Goal: Communication & Community: Answer question/provide support

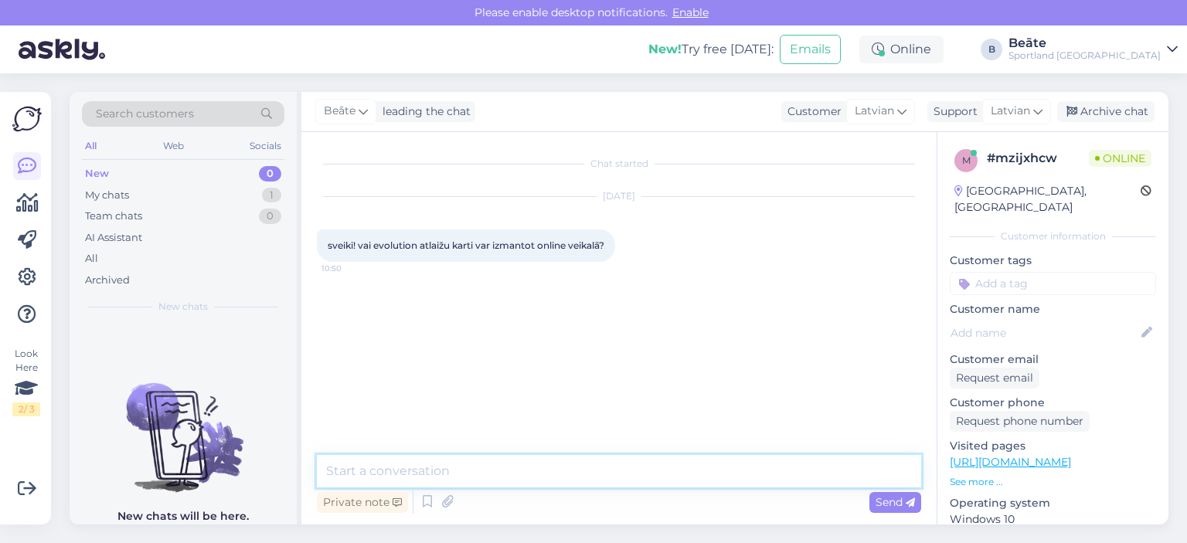
click at [622, 472] on textarea at bounding box center [619, 471] width 605 height 32
type textarea "[PERSON_NAME], atlaide darbosies tikai klātienes veikalos."
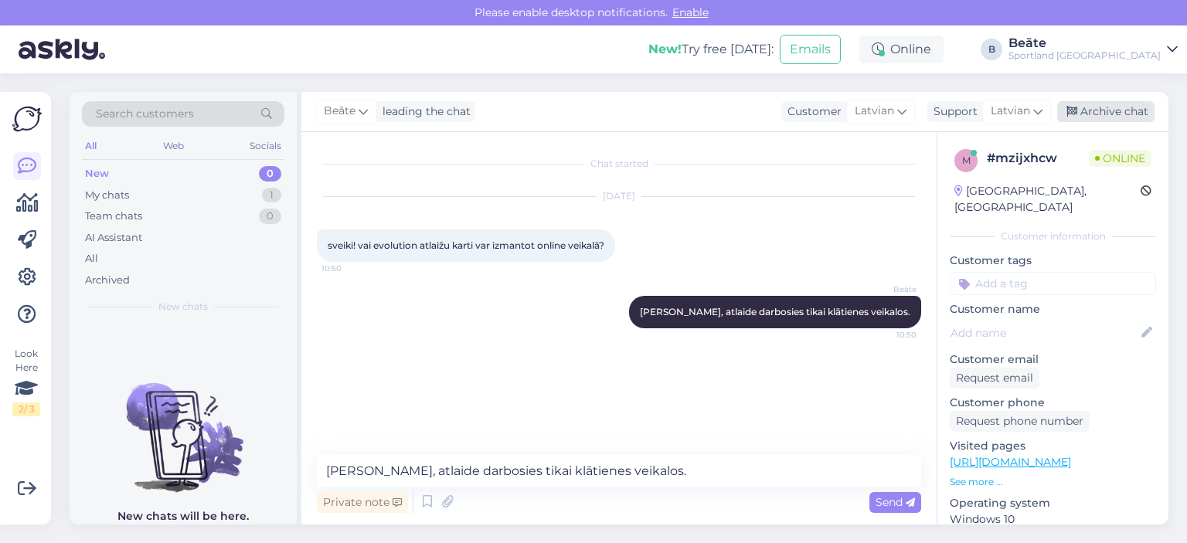
click at [1106, 111] on div "Archive chat" at bounding box center [1106, 111] width 97 height 21
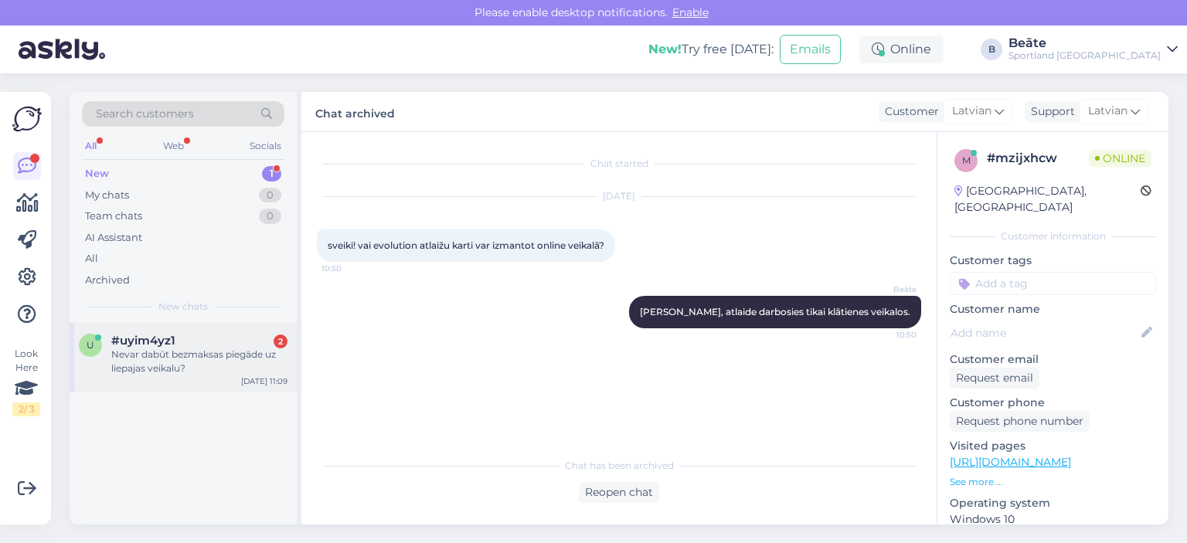
click at [164, 344] on span "#uyim4yz1" at bounding box center [143, 341] width 64 height 14
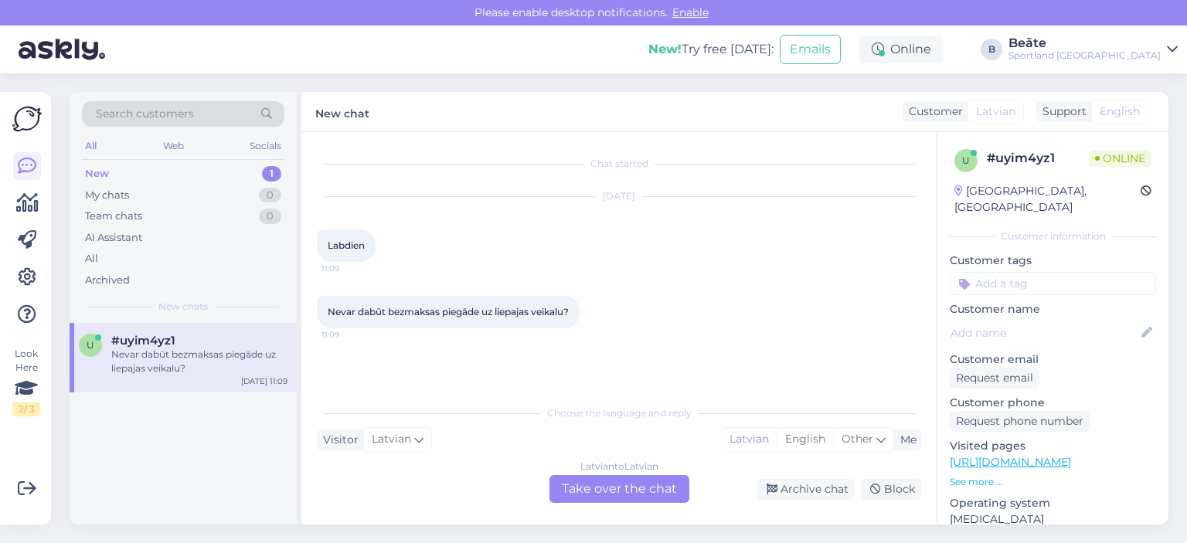
click at [624, 491] on div "Latvian to Latvian Take over the chat" at bounding box center [620, 489] width 140 height 28
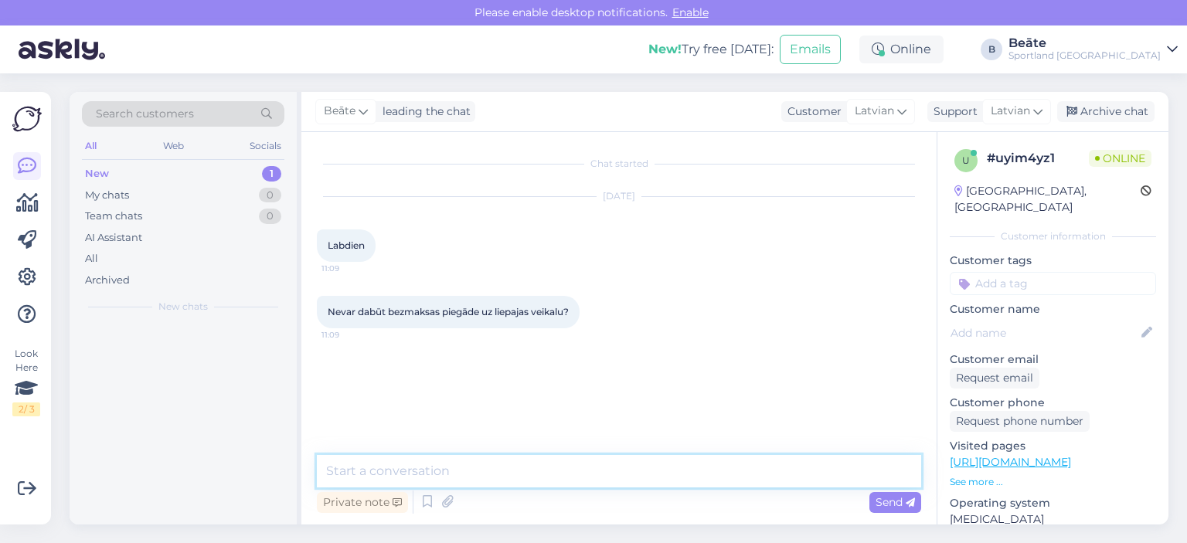
click at [628, 481] on textarea at bounding box center [619, 471] width 605 height 32
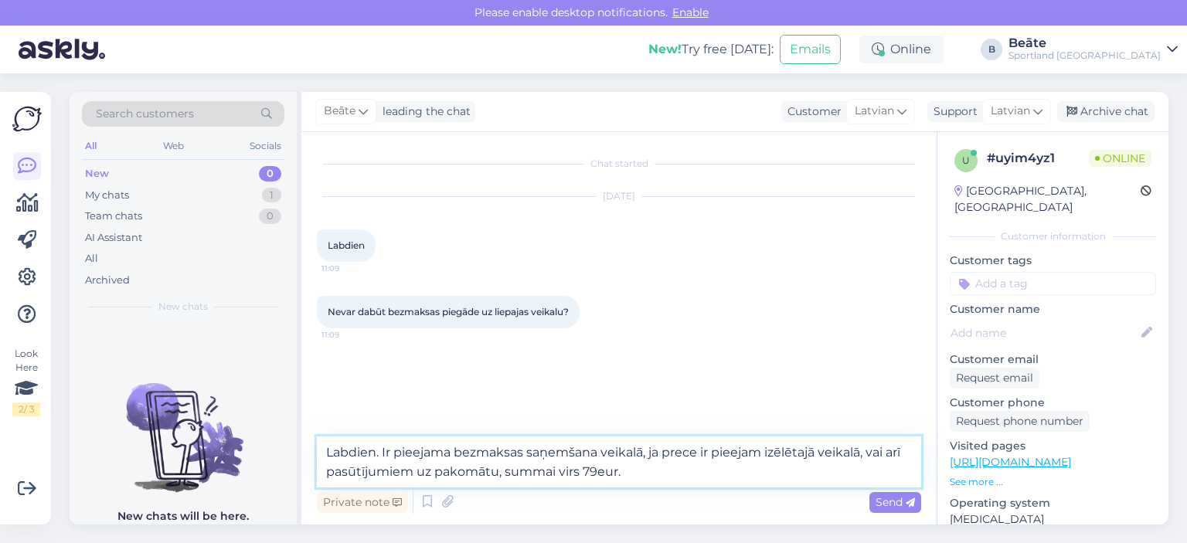
click at [761, 455] on textarea "Labdien. Ir pieejama bezmaksas saņemšana veikalā, ja prece ir pieejam izēlētajā…" at bounding box center [619, 462] width 605 height 51
type textarea "Labdien. Ir pieejama bezmaksas saņemšana veikalā, ja prece ir pieejama izēlētaj…"
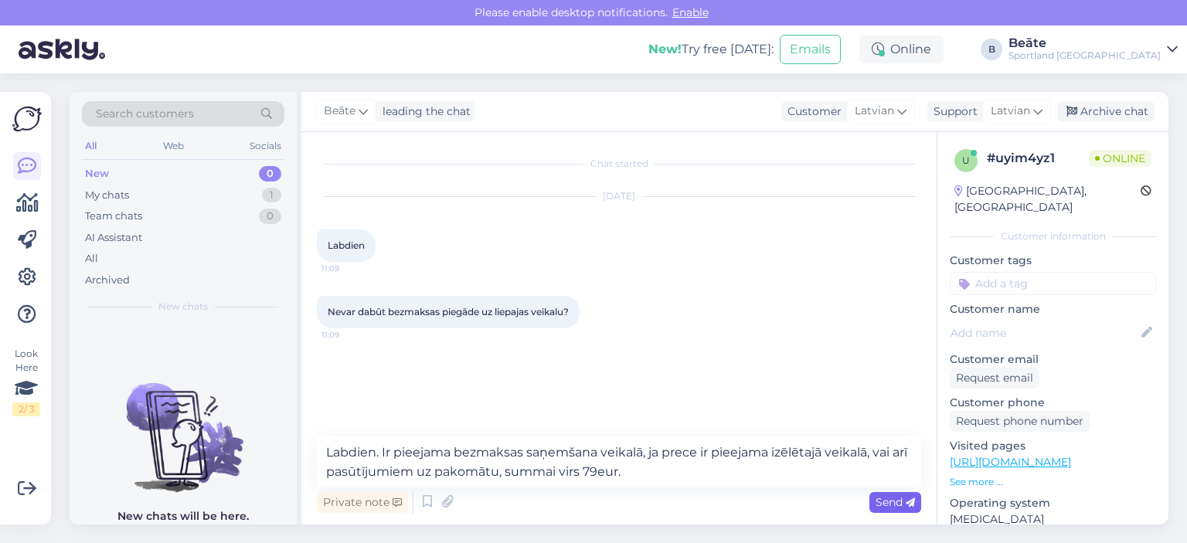
click at [894, 501] on span "Send" at bounding box center [895, 503] width 39 height 14
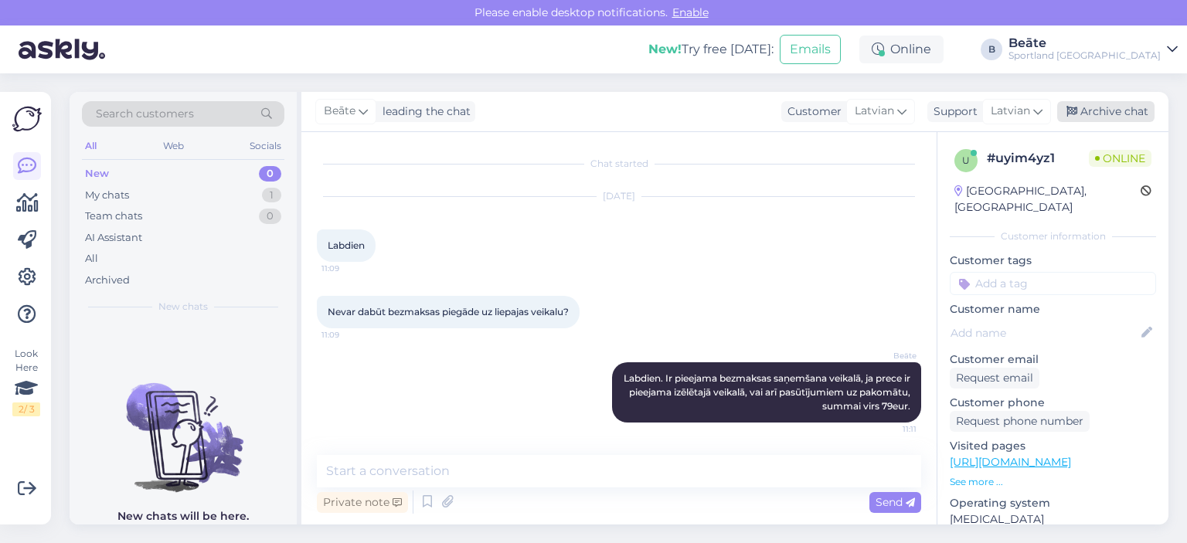
click at [1122, 121] on div "Archive chat" at bounding box center [1106, 111] width 97 height 21
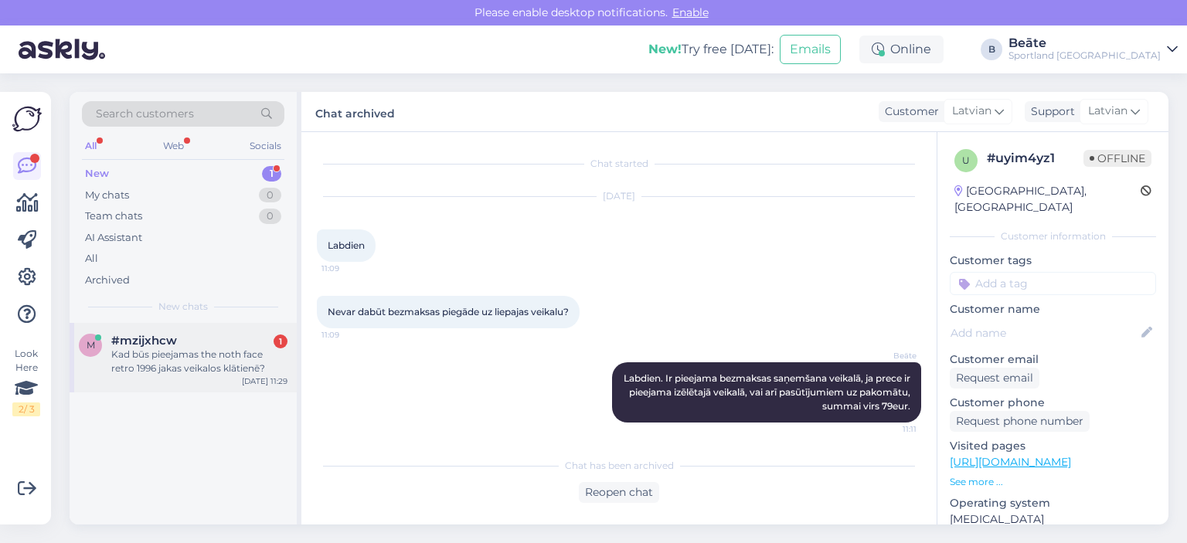
click at [217, 372] on div "Kad būs pieejamas the noth face retro 1996 jakas veikalos klātienē?" at bounding box center [199, 362] width 176 height 28
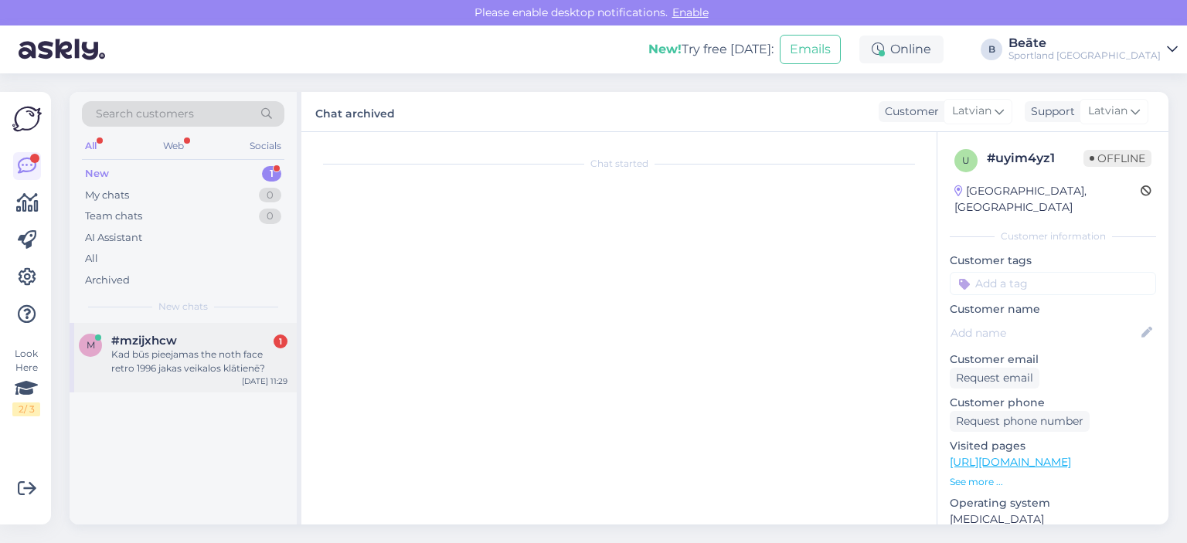
scroll to position [42, 0]
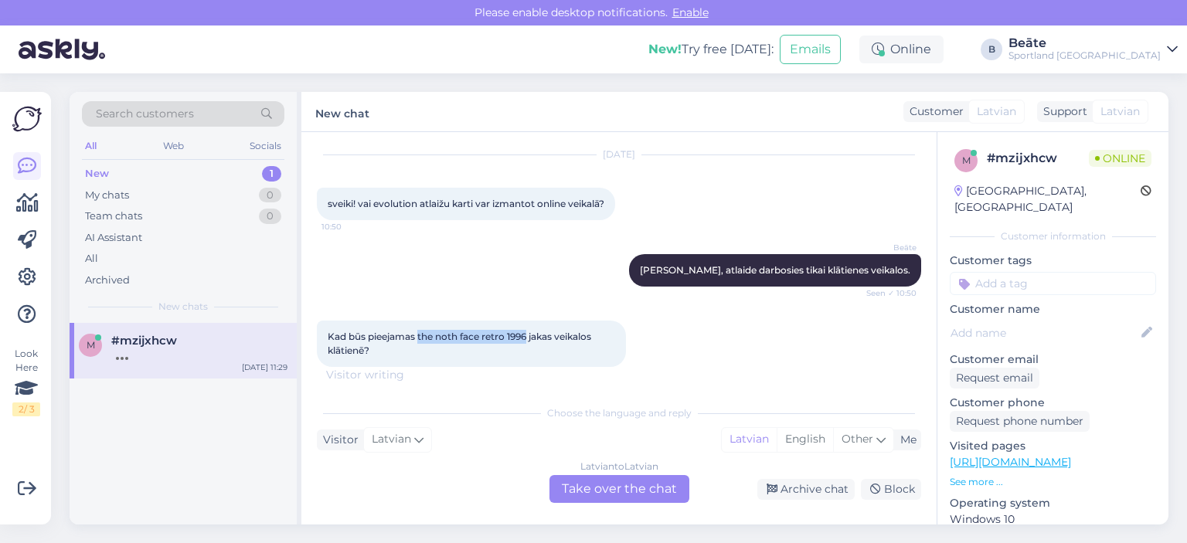
click at [530, 339] on div "Chat started Sep 29 2025 sveiki! vai evolution atlaižu karti var izmantot onlin…" at bounding box center [626, 258] width 618 height 220
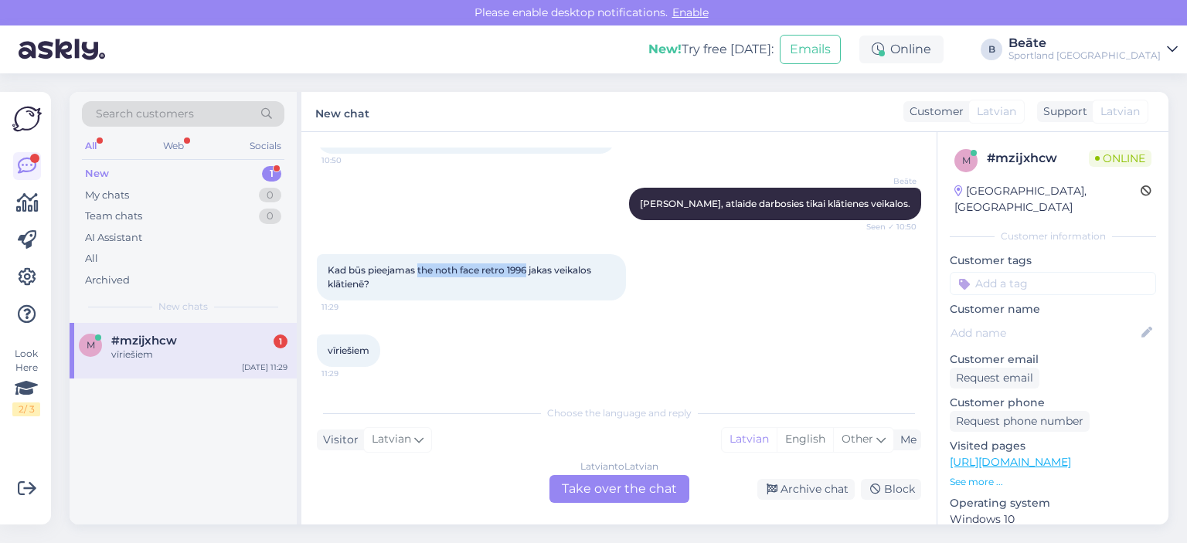
copy span "the noth face retro 1996"
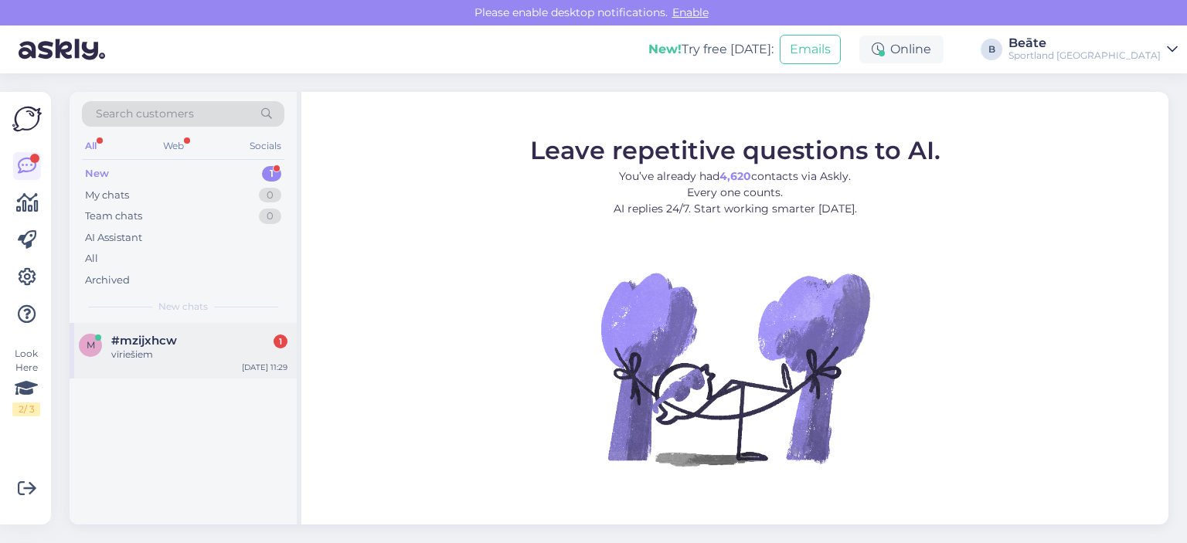
click at [204, 336] on div "#mzijxhcw 1" at bounding box center [199, 341] width 176 height 14
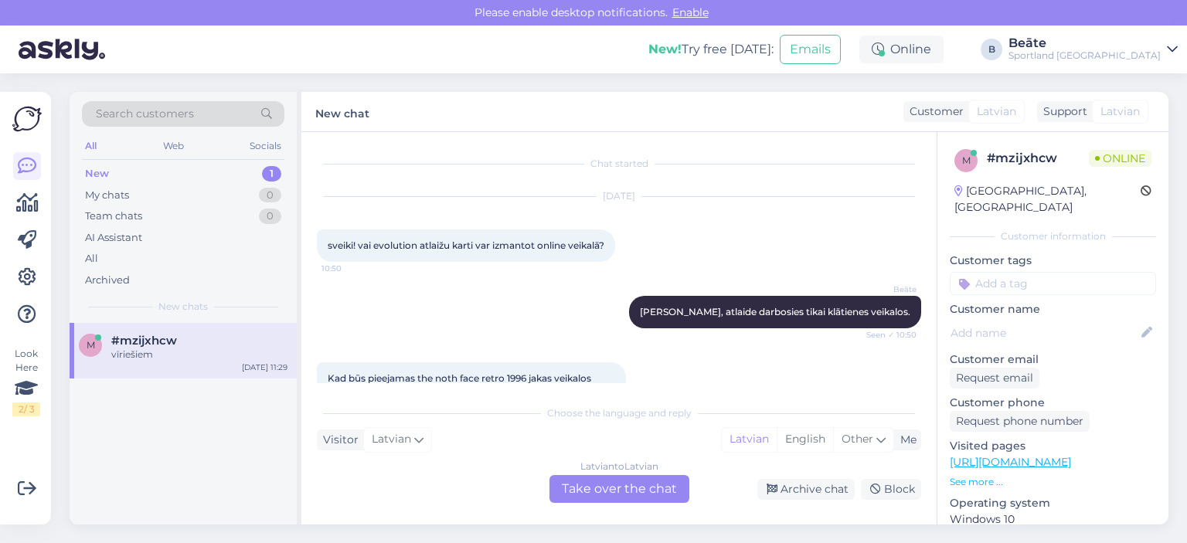
scroll to position [108, 0]
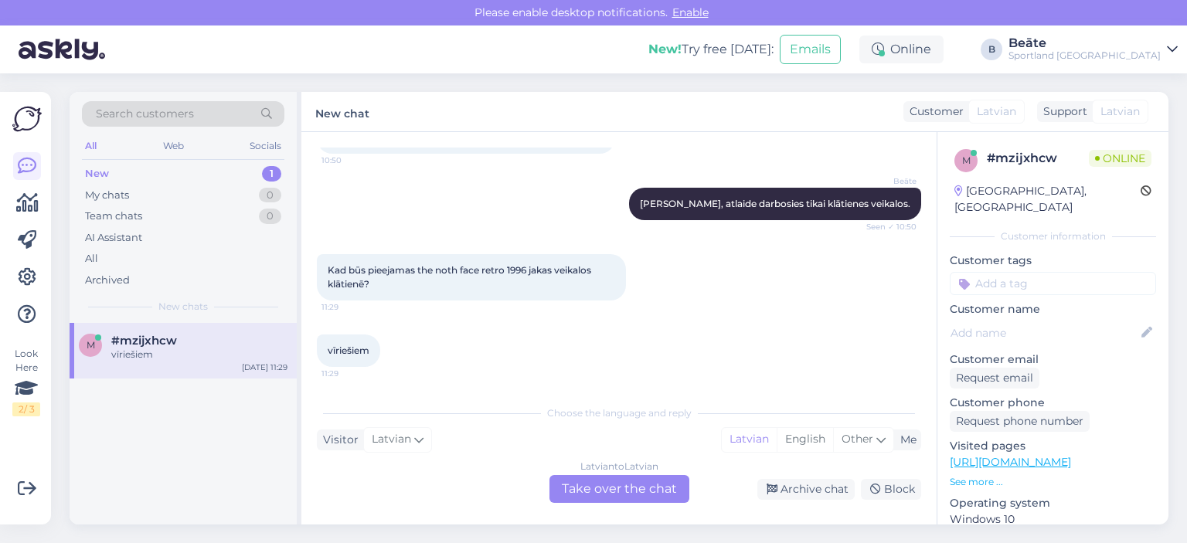
click at [596, 482] on div "Latvian to Latvian Take over the chat" at bounding box center [620, 489] width 140 height 28
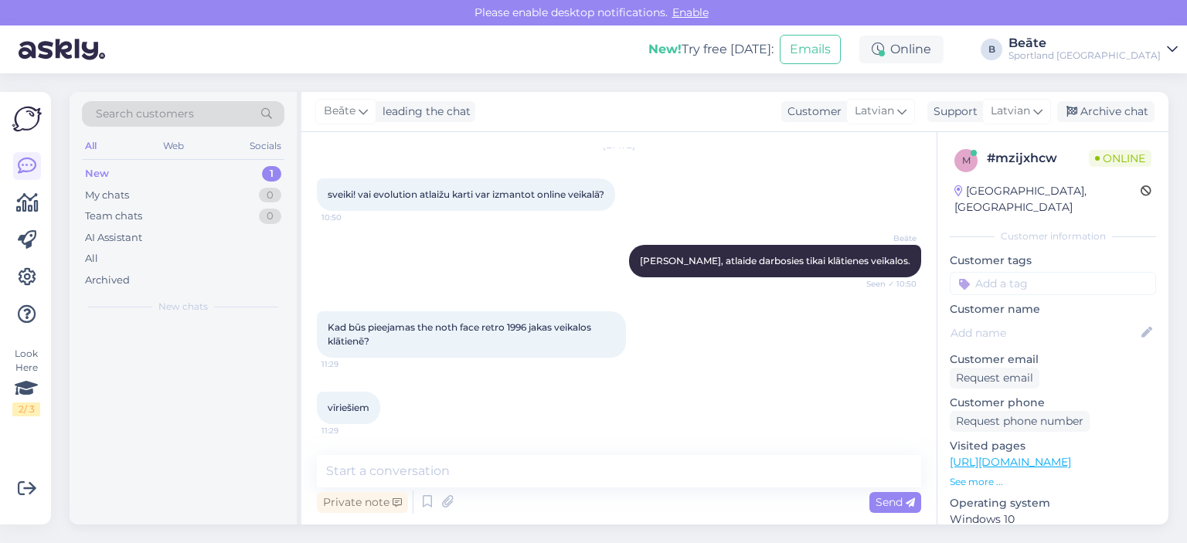
scroll to position [51, 0]
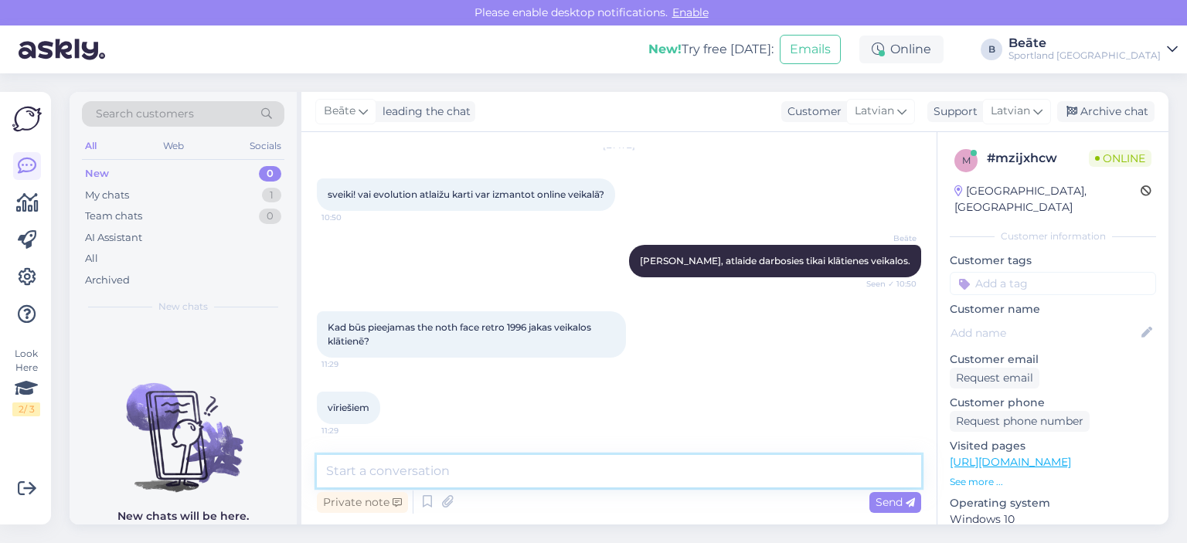
click at [561, 461] on textarea at bounding box center [619, 471] width 605 height 32
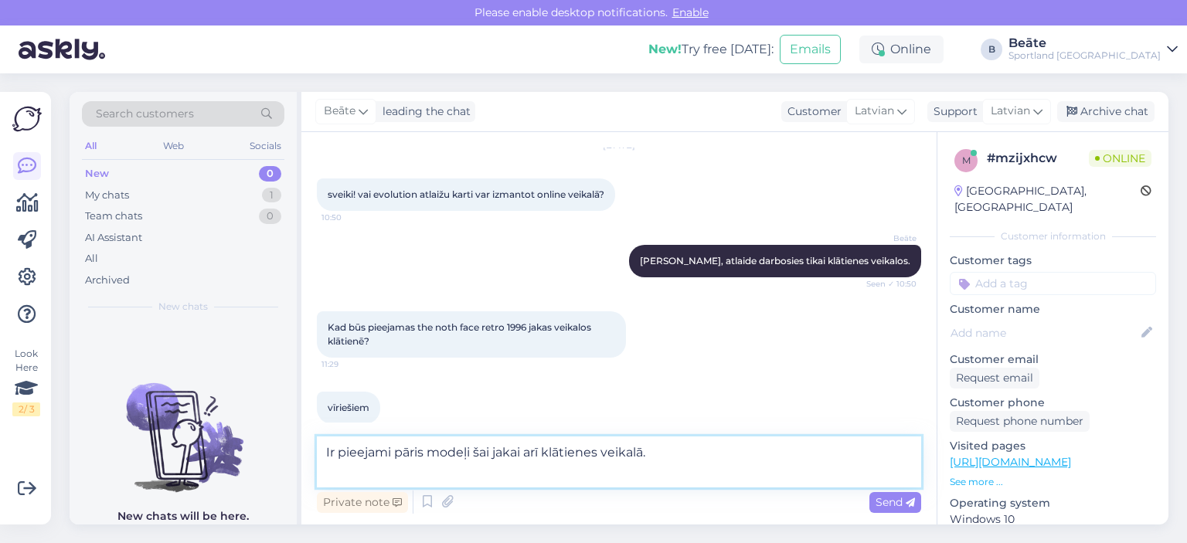
scroll to position [70, 0]
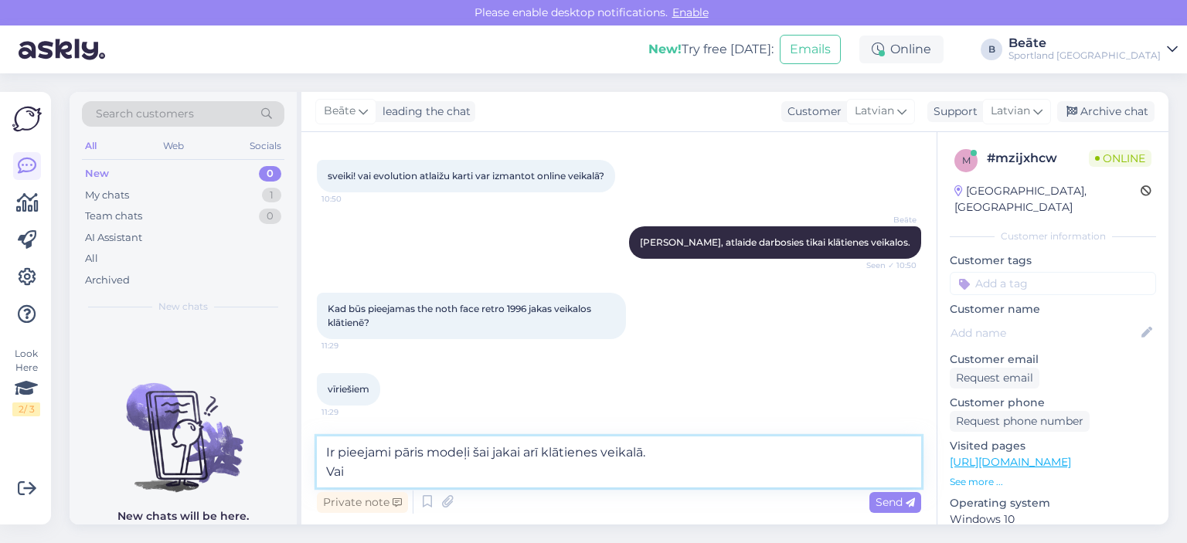
drag, startPoint x: 458, startPoint y: 473, endPoint x: 325, endPoint y: 448, distance: 135.2
click at [325, 448] on textarea "Ir pieejami pāris modeļi šai jakai arī klātienes veikalā. Vai" at bounding box center [619, 462] width 605 height 51
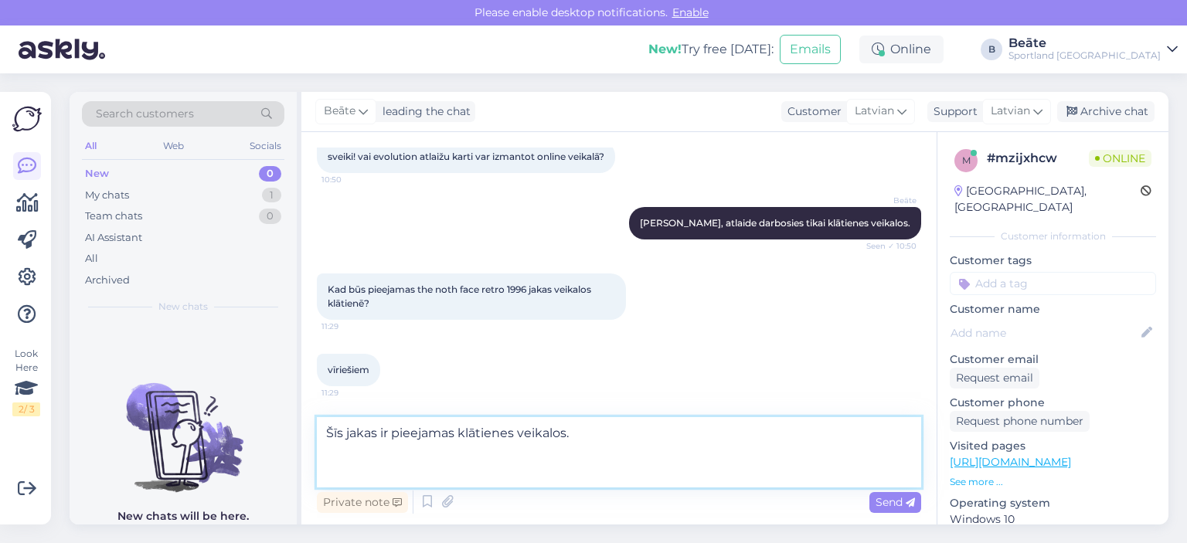
paste textarea "[URL][DOMAIN_NAME]"
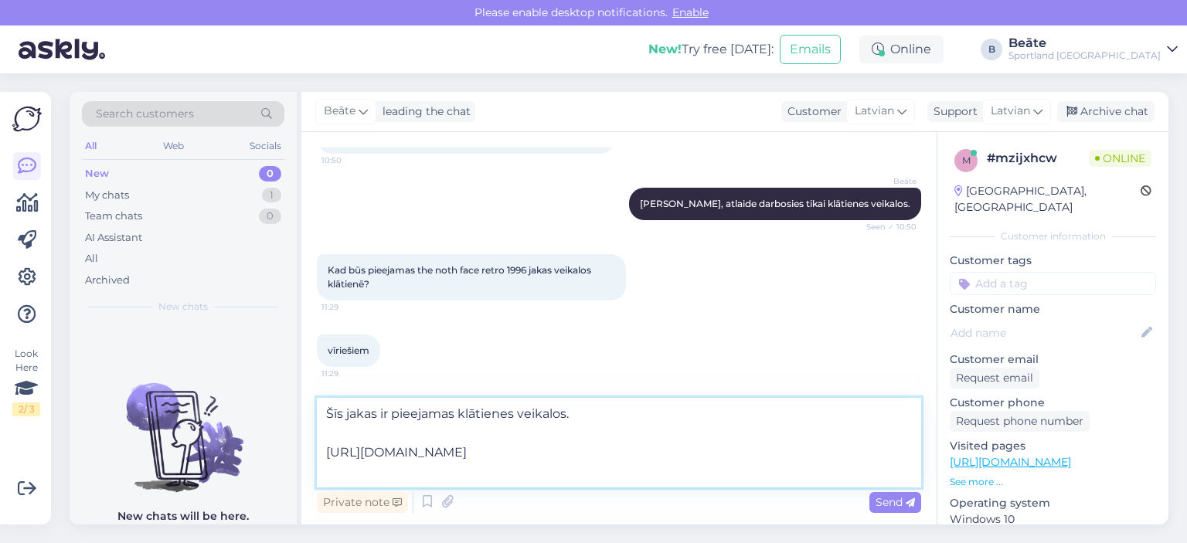
scroll to position [108, 0]
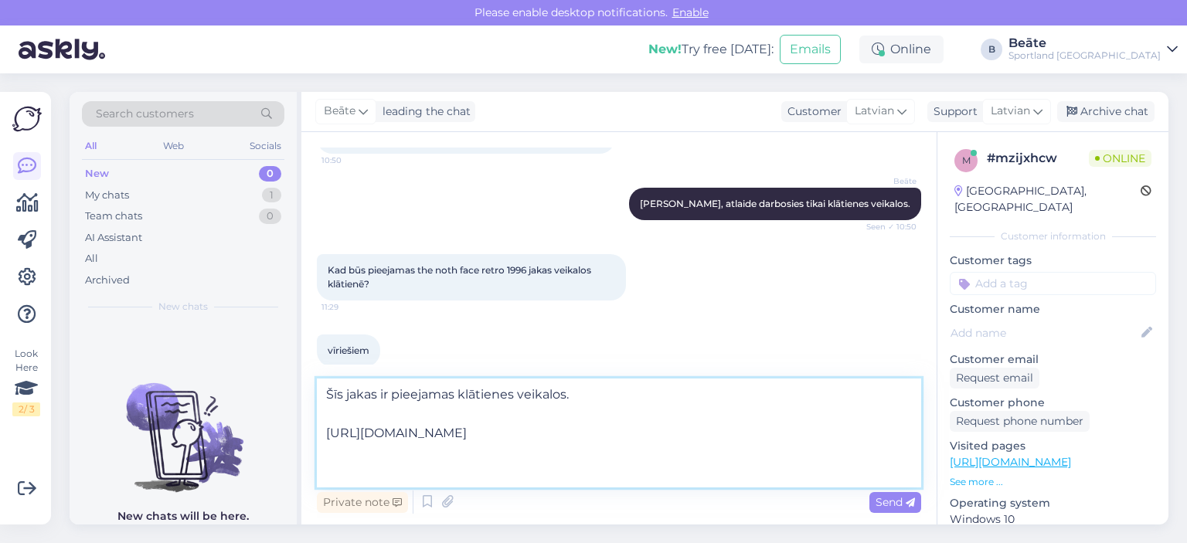
paste textarea "[URL][DOMAIN_NAME]"
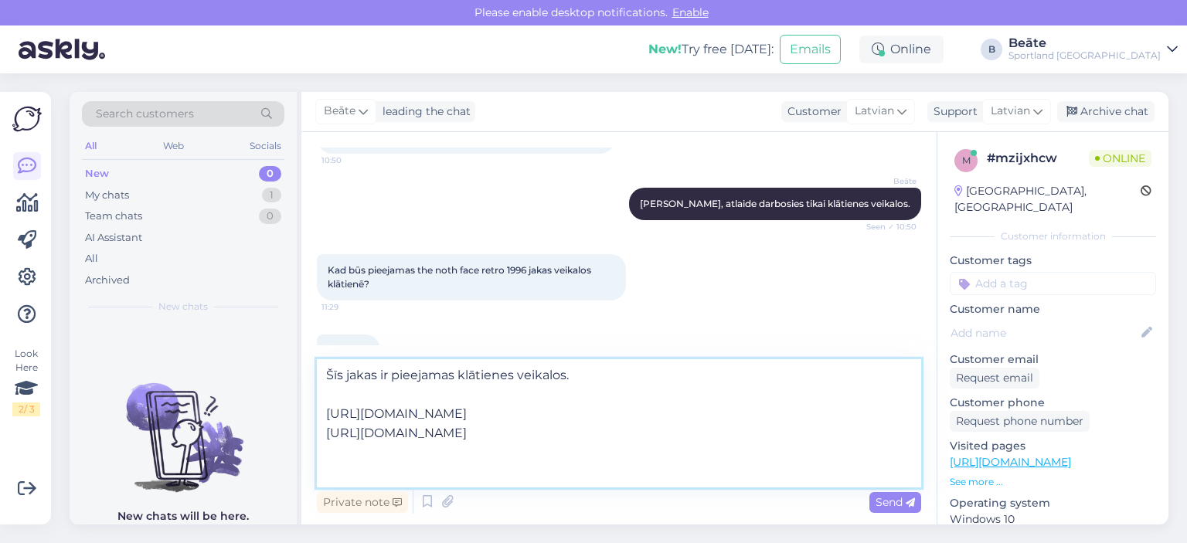
paste textarea "[URL][DOMAIN_NAME]"
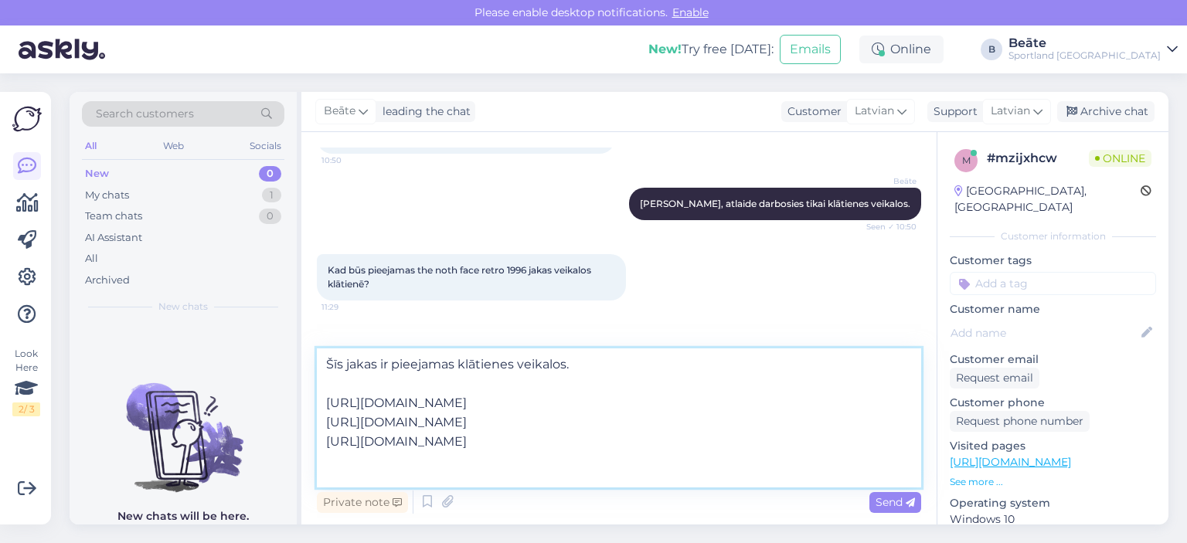
paste textarea "[URL][DOMAIN_NAME]"
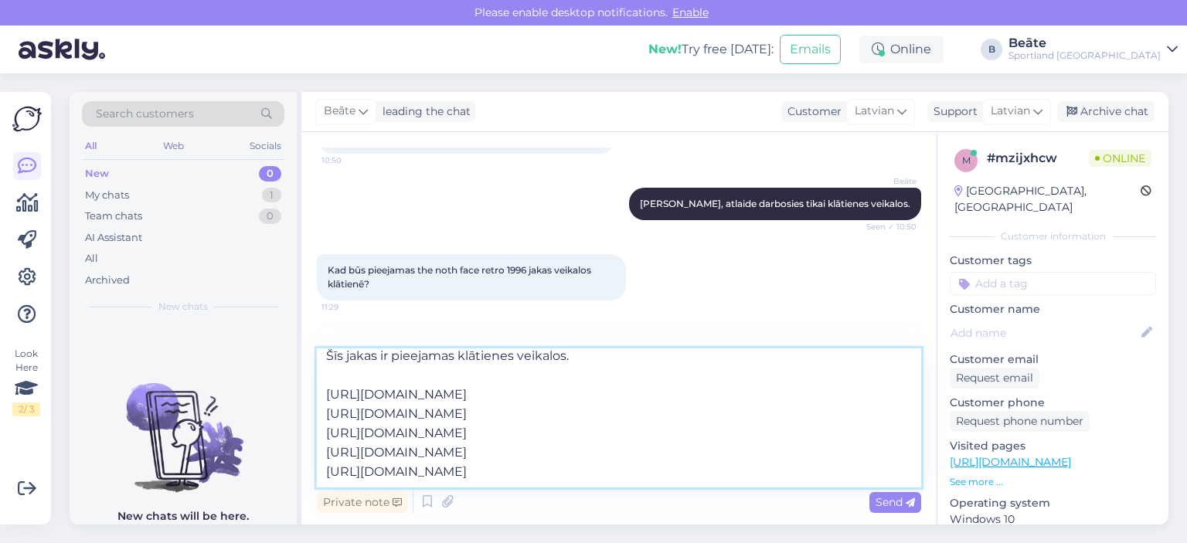
type textarea "Šīs jakas ir pieejamas klātienes veikalos. [URL][DOMAIN_NAME] [URL][DOMAIN_NAME…"
click at [890, 506] on span "Send" at bounding box center [895, 503] width 39 height 14
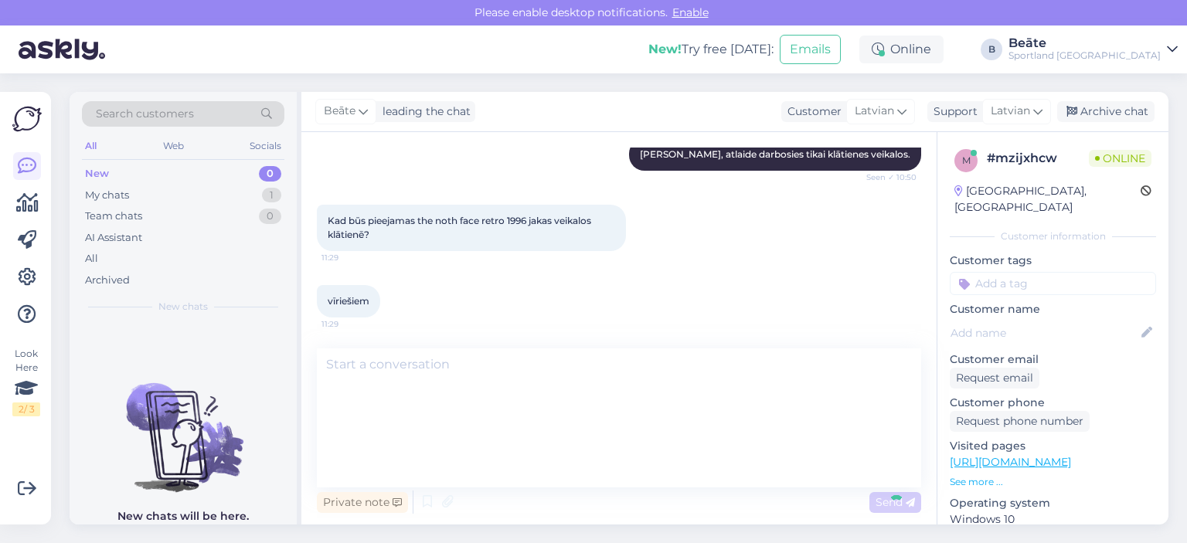
scroll to position [0, 0]
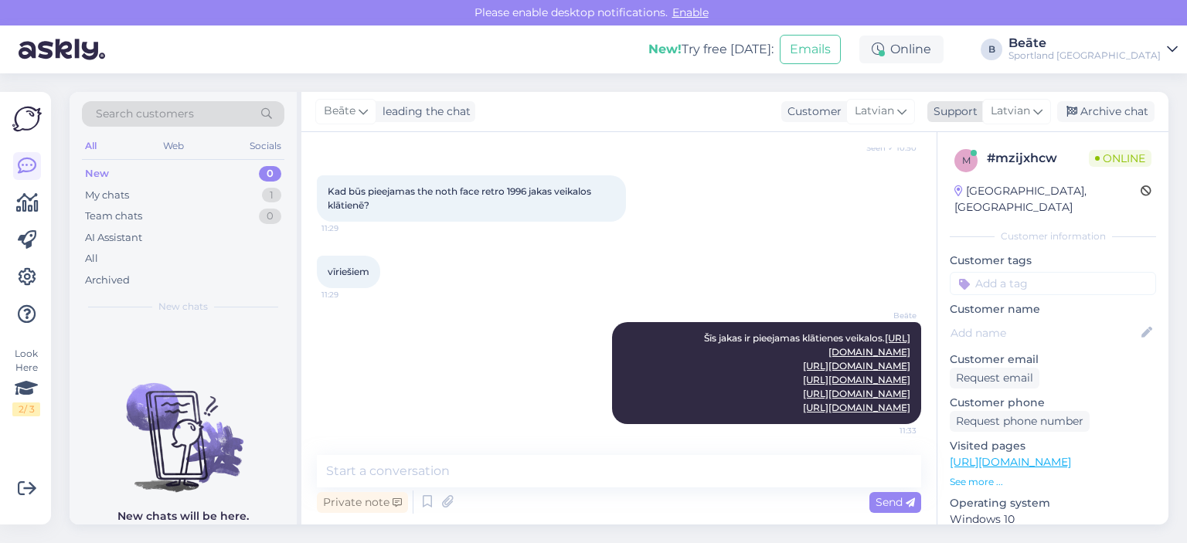
drag, startPoint x: 1115, startPoint y: 117, endPoint x: 1020, endPoint y: 111, distance: 94.5
click at [1115, 117] on div "Archive chat" at bounding box center [1106, 111] width 97 height 21
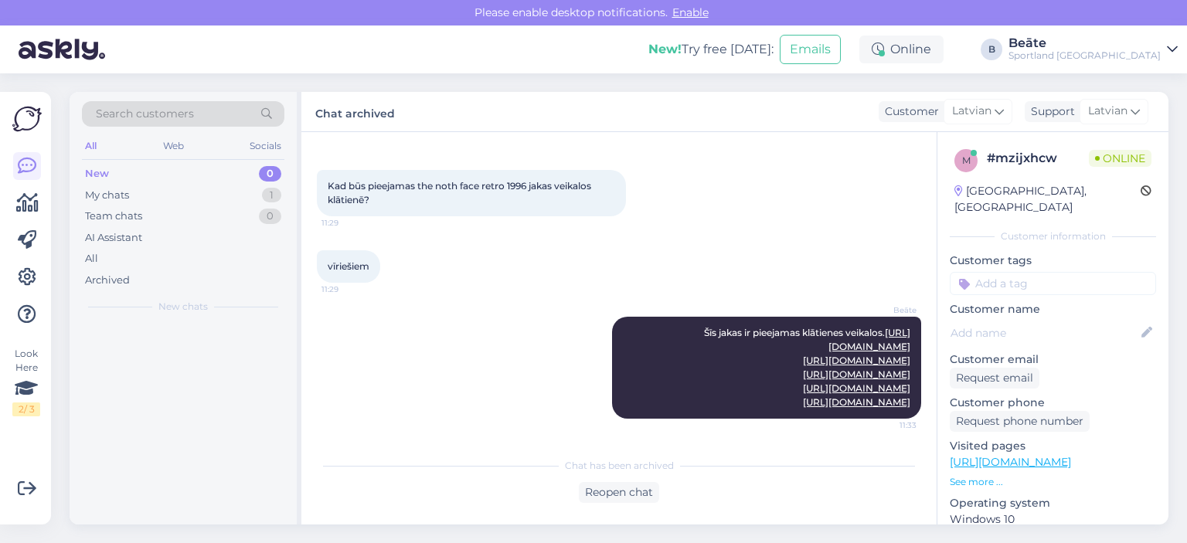
scroll to position [275, 0]
